Goal: Information Seeking & Learning: Learn about a topic

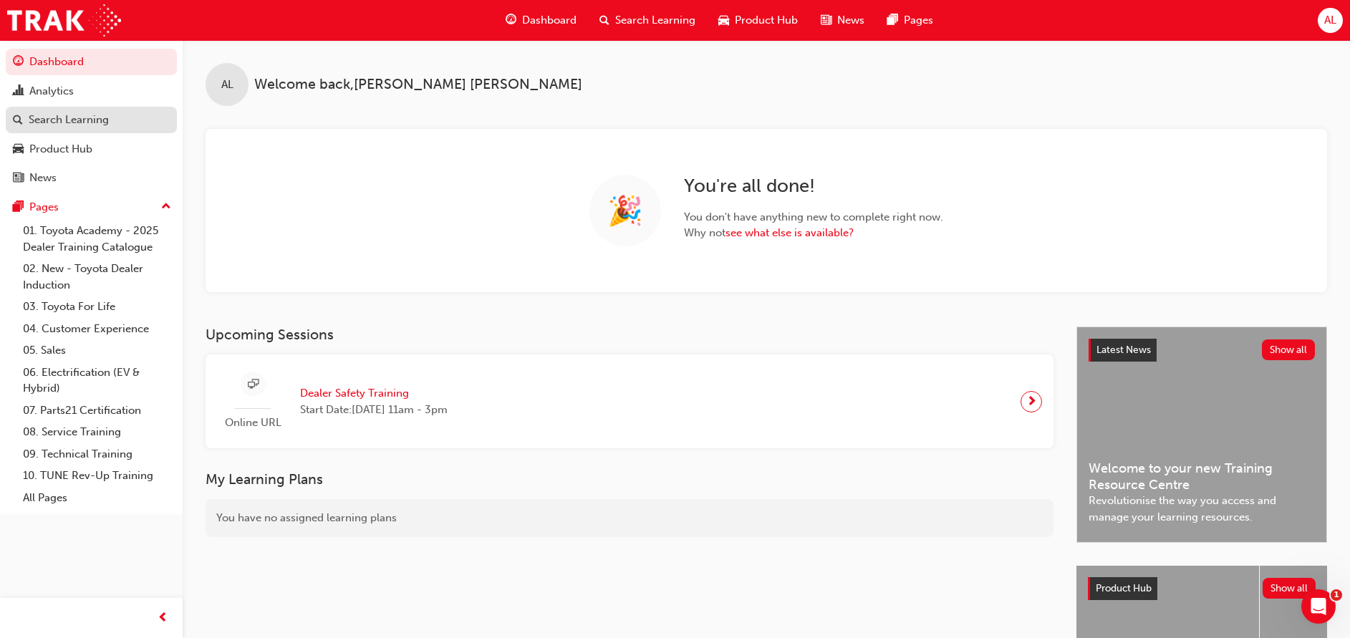
click at [44, 112] on div "Search Learning" at bounding box center [69, 120] width 80 height 16
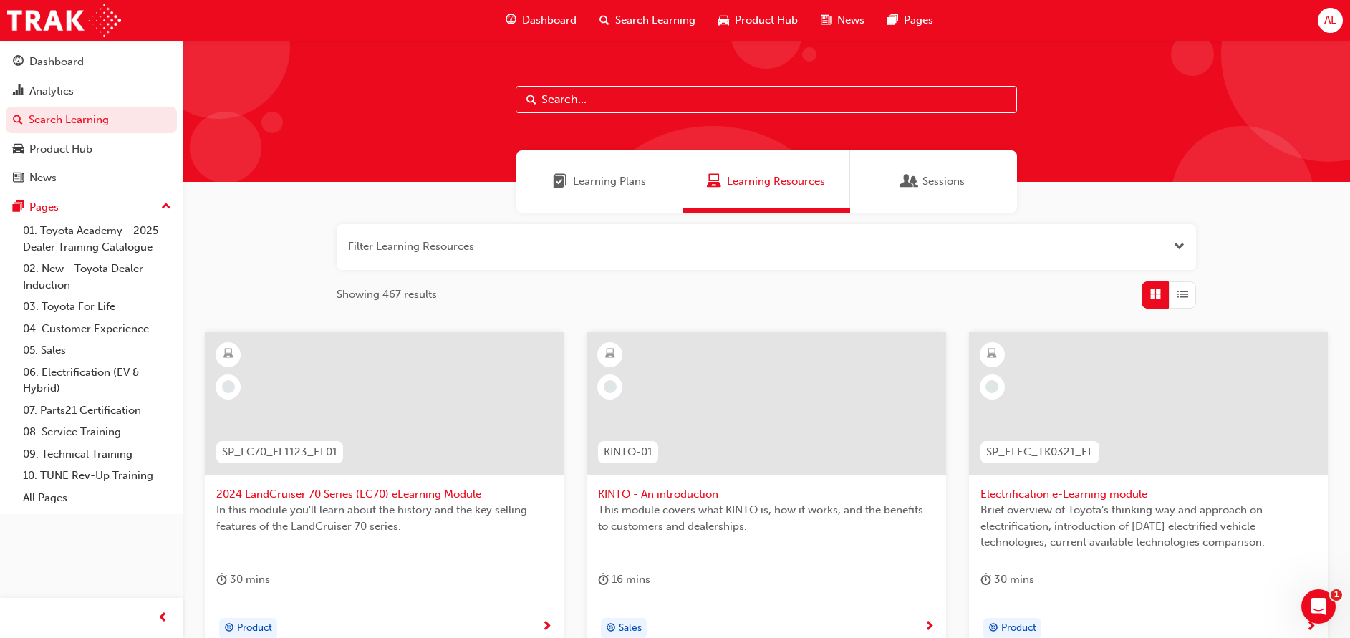
click at [719, 97] on input "text" at bounding box center [766, 99] width 501 height 27
type input "CCC"
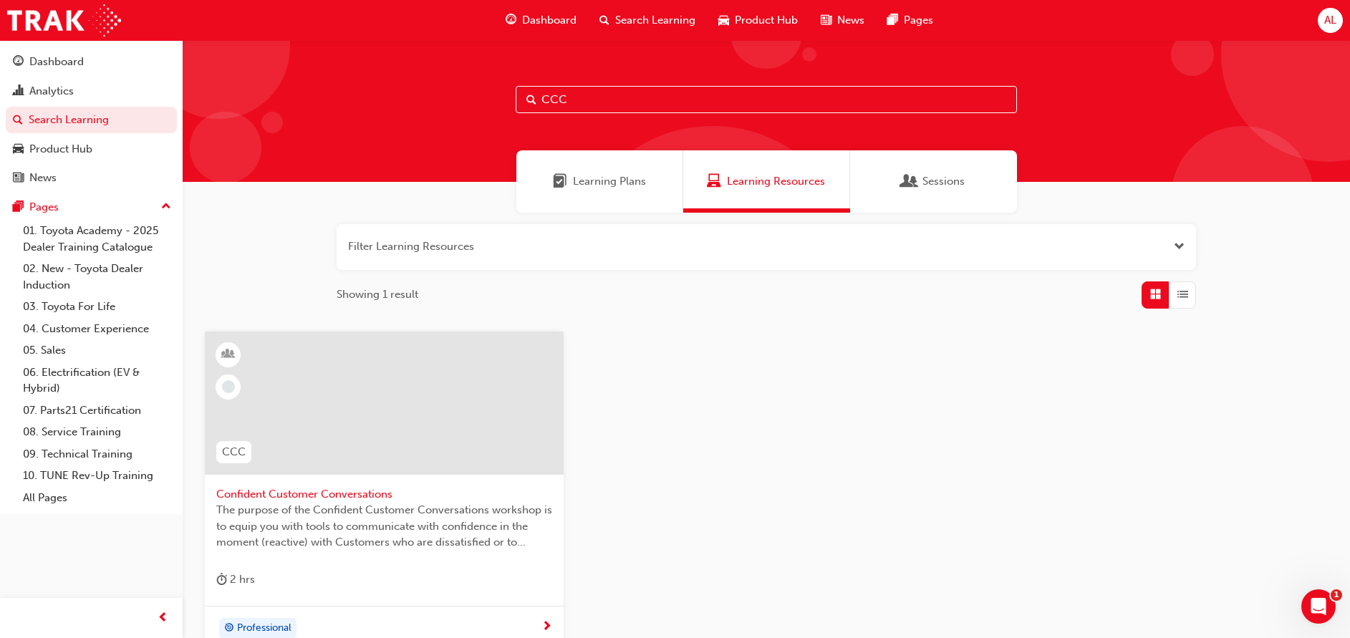
click at [426, 493] on span "Confident Customer Conversations" at bounding box center [384, 494] width 336 height 16
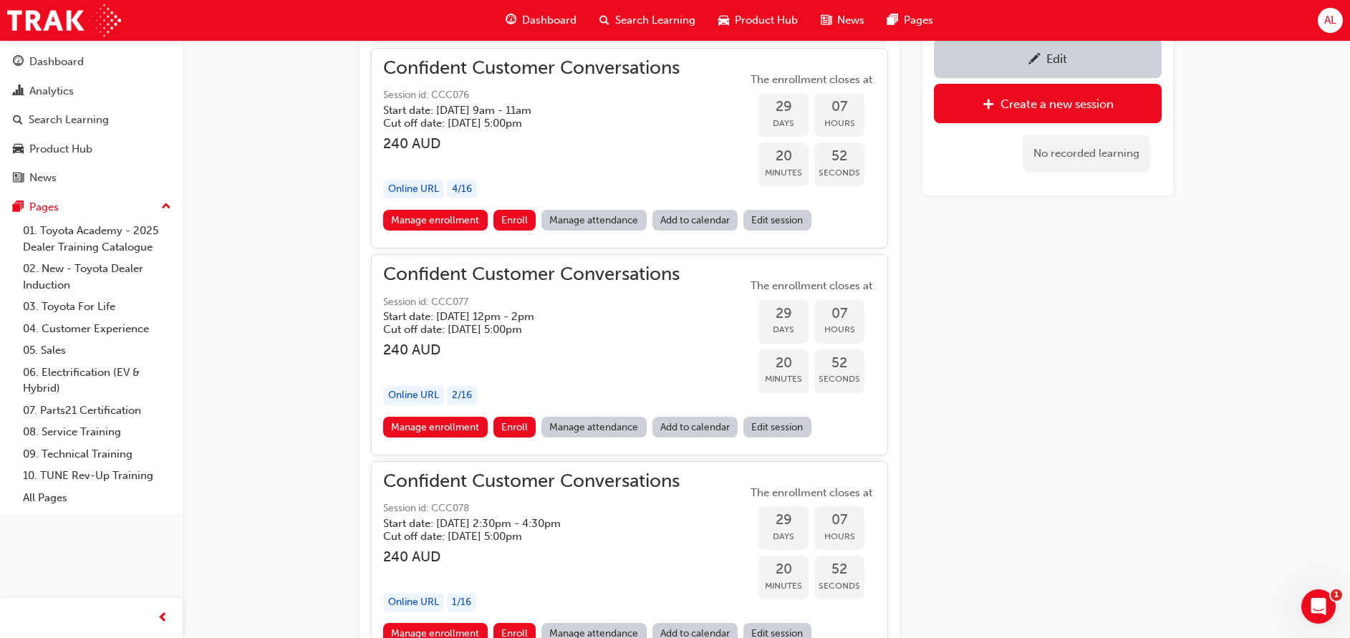
scroll to position [1730, 0]
